Goal: Check status: Check status

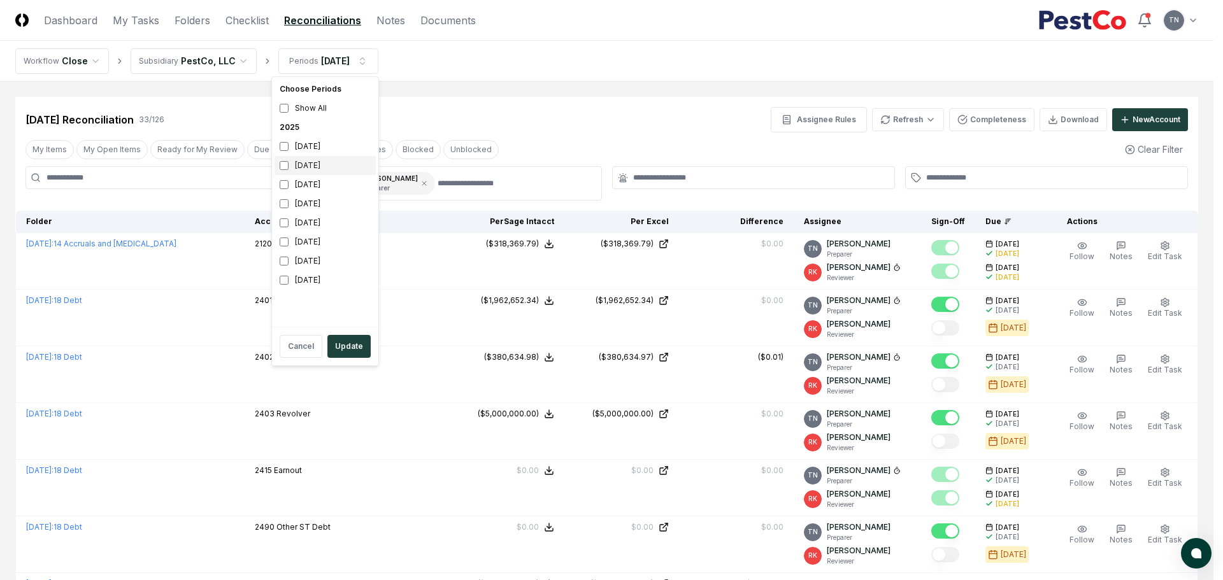
click at [300, 161] on div "[DATE]" at bounding box center [324, 165] width 101 height 19
click at [300, 150] on div "[DATE]" at bounding box center [324, 146] width 101 height 19
click at [356, 357] on button "Update" at bounding box center [348, 346] width 43 height 23
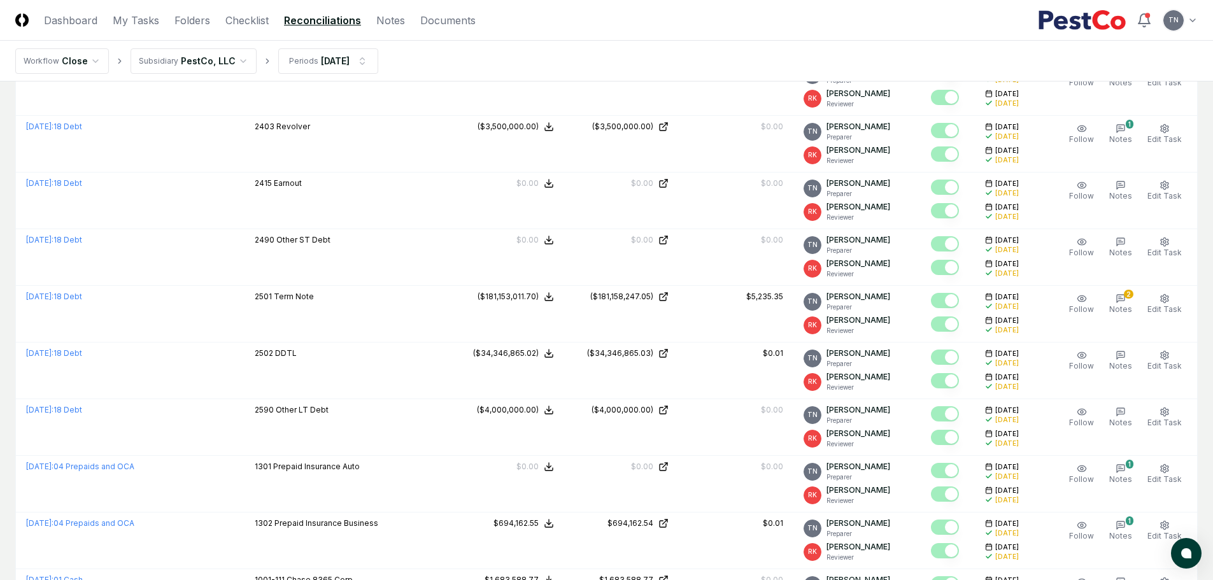
scroll to position [318, 0]
